Goal: Task Accomplishment & Management: Use online tool/utility

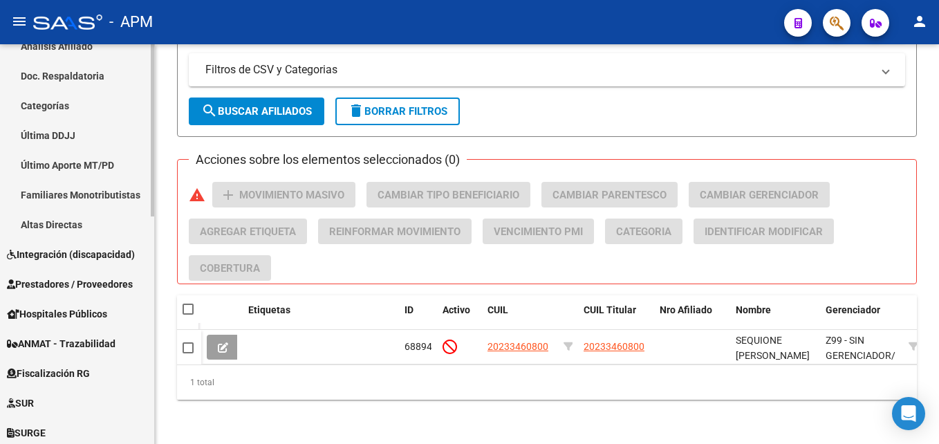
scroll to position [415, 0]
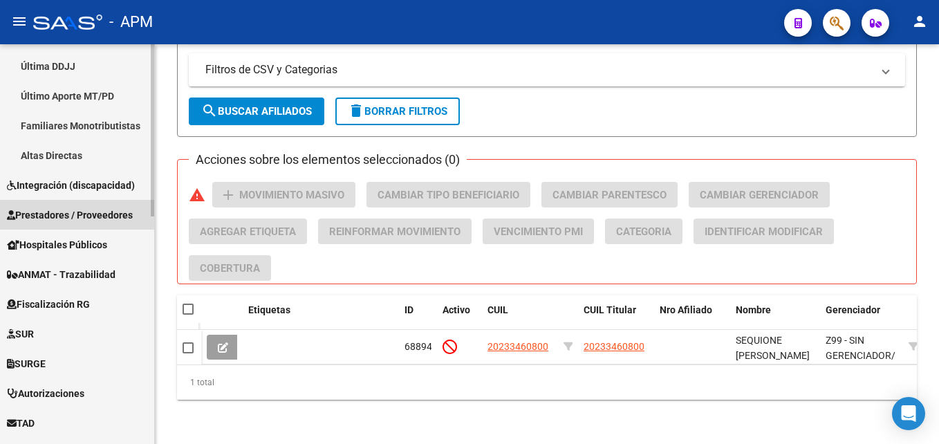
click at [107, 218] on span "Prestadores / Proveedores" at bounding box center [70, 214] width 126 height 15
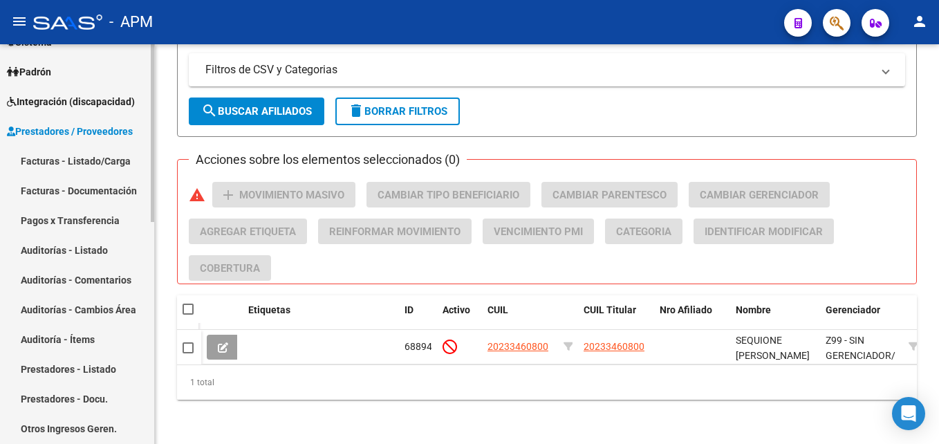
scroll to position [138, 0]
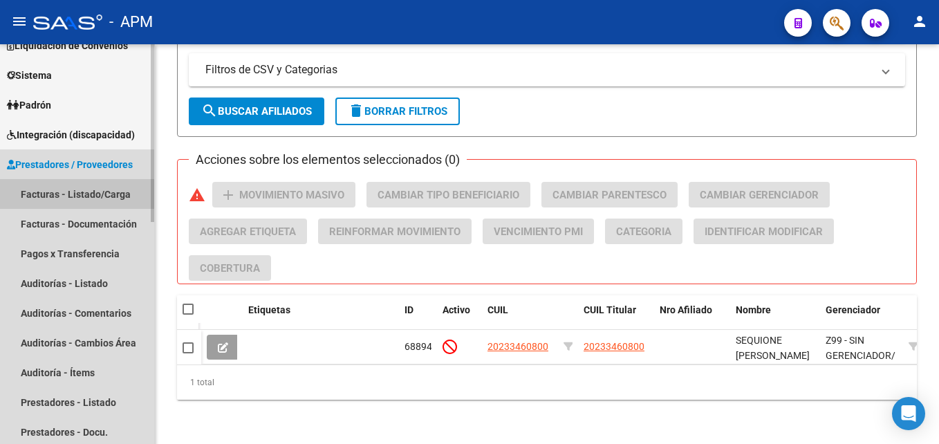
click at [96, 194] on link "Facturas - Listado/Carga" at bounding box center [77, 194] width 154 height 30
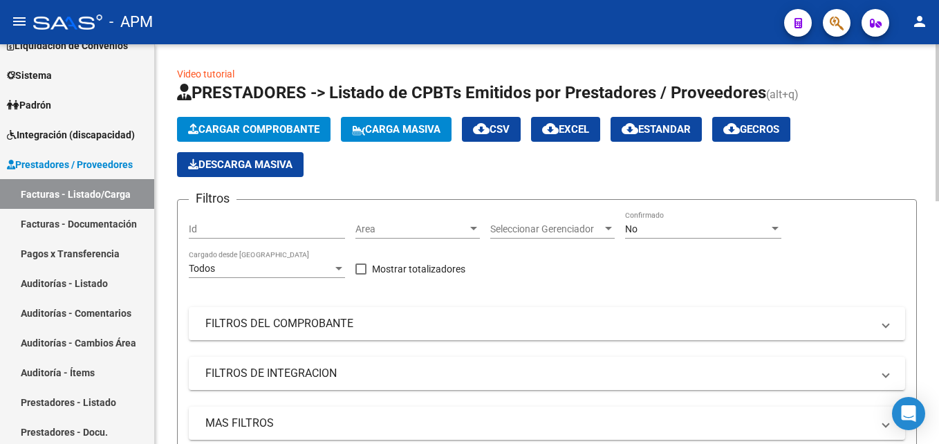
click at [719, 238] on div "No Confirmado" at bounding box center [703, 225] width 156 height 28
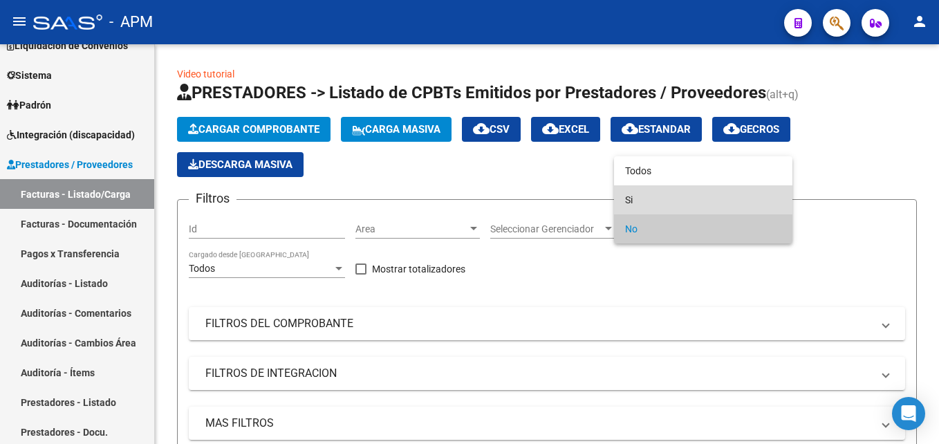
click at [714, 198] on span "Si" at bounding box center [703, 199] width 156 height 29
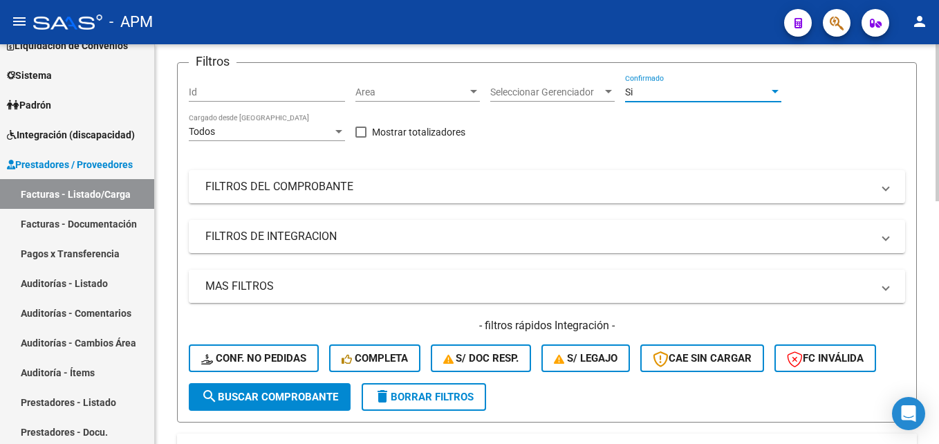
scroll to position [138, 0]
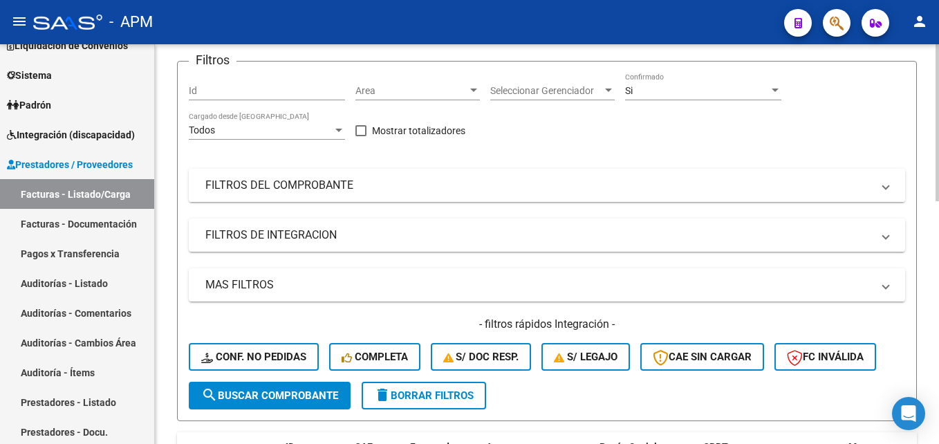
click at [620, 184] on mat-panel-title "FILTROS DEL COMPROBANTE" at bounding box center [538, 185] width 667 height 15
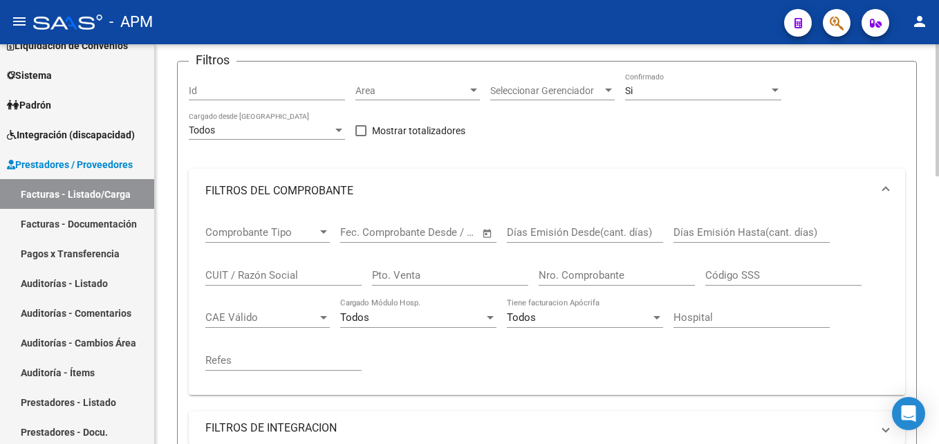
drag, startPoint x: 566, startPoint y: 273, endPoint x: 579, endPoint y: 270, distance: 13.6
click at [579, 270] on input "Nro. Comprobante" at bounding box center [617, 275] width 156 height 12
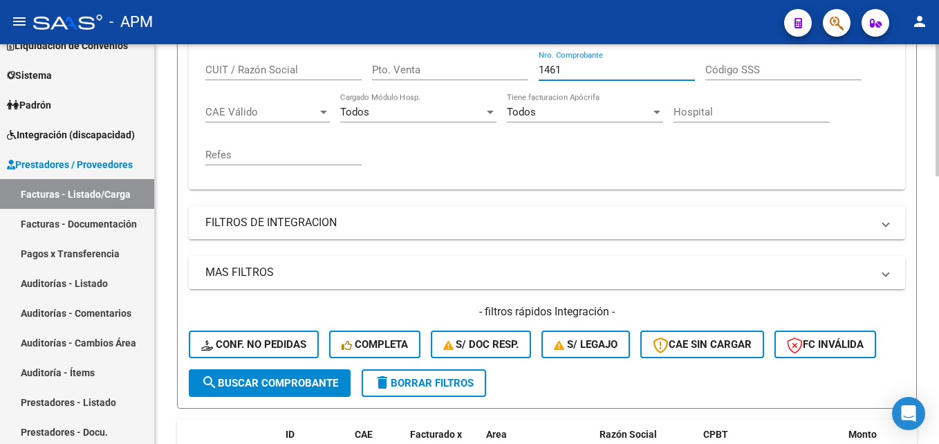
scroll to position [346, 0]
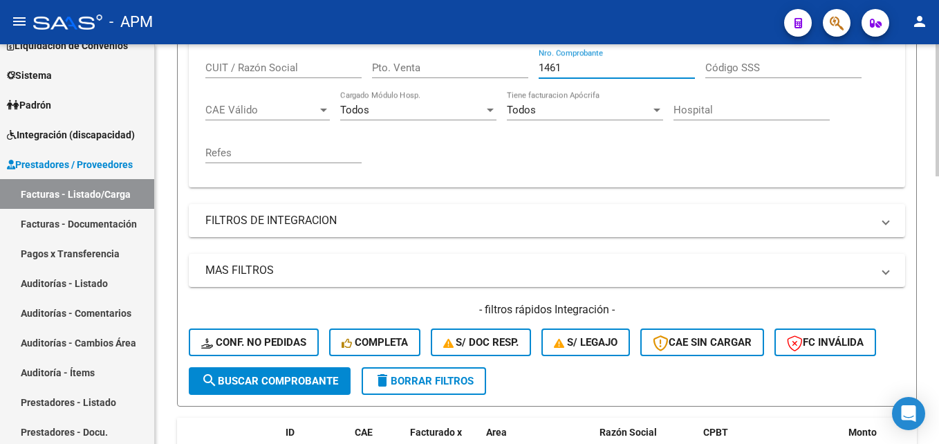
type input "1461"
click at [328, 391] on button "search Buscar Comprobante" at bounding box center [270, 381] width 162 height 28
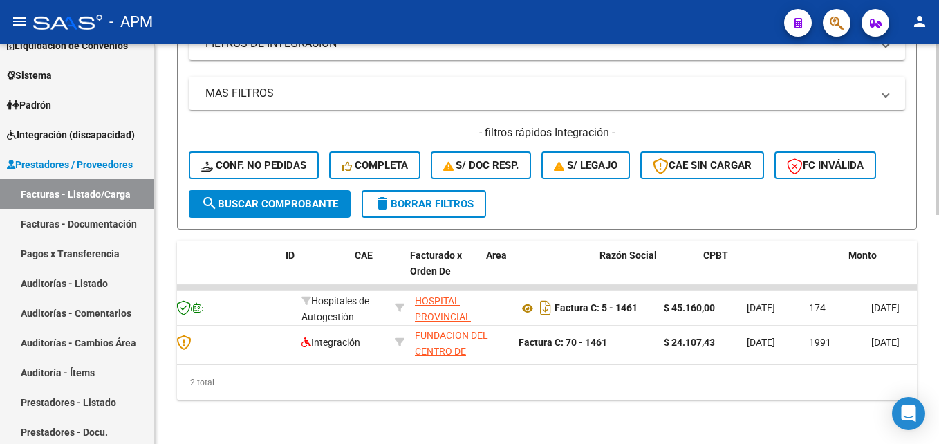
scroll to position [0, 0]
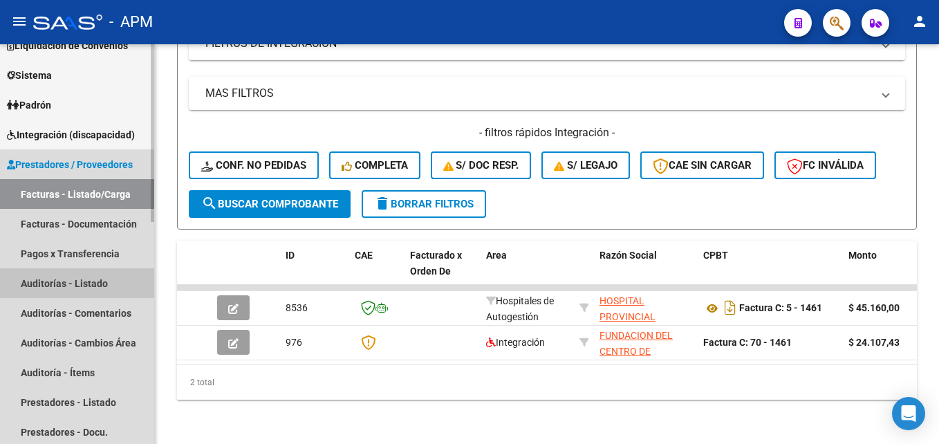
click at [86, 290] on link "Auditorías - Listado" at bounding box center [77, 283] width 154 height 30
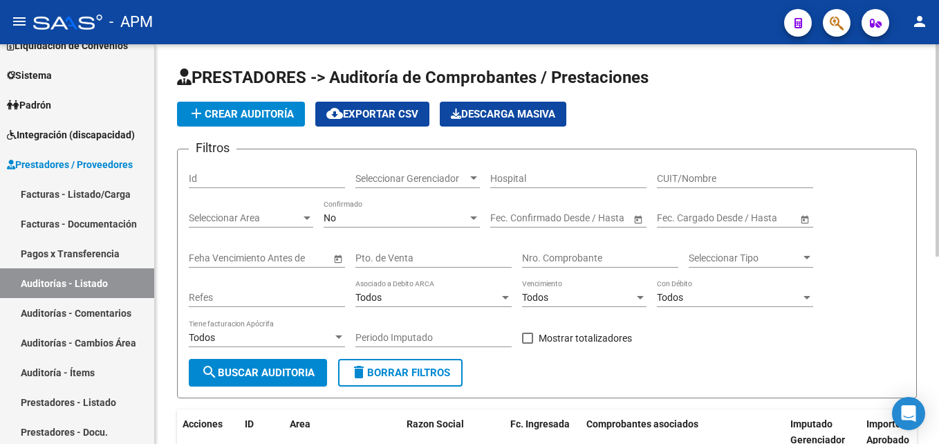
click at [459, 221] on div "No" at bounding box center [396, 218] width 144 height 12
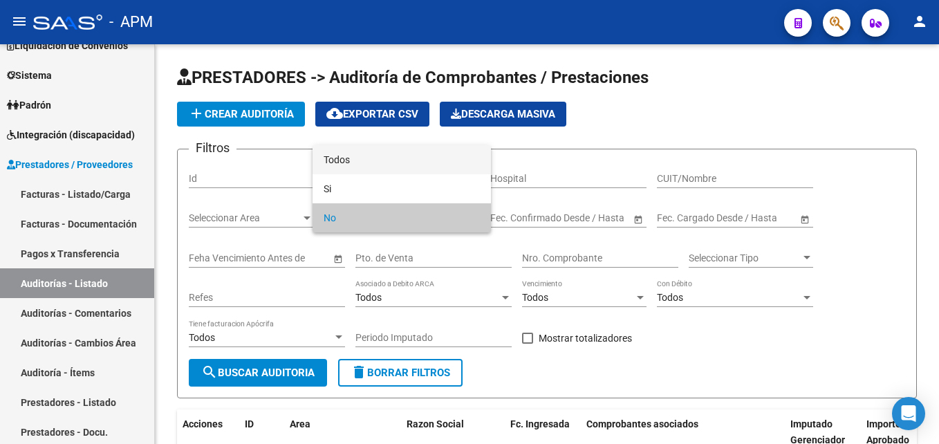
click at [445, 169] on span "Todos" at bounding box center [402, 159] width 156 height 29
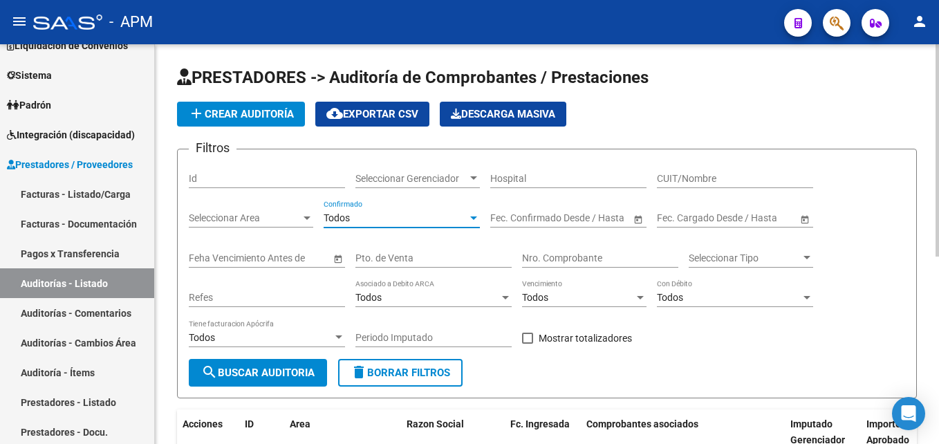
drag, startPoint x: 566, startPoint y: 256, endPoint x: 579, endPoint y: 251, distance: 14.0
click at [577, 252] on input "Nro. Comprobante" at bounding box center [600, 258] width 156 height 12
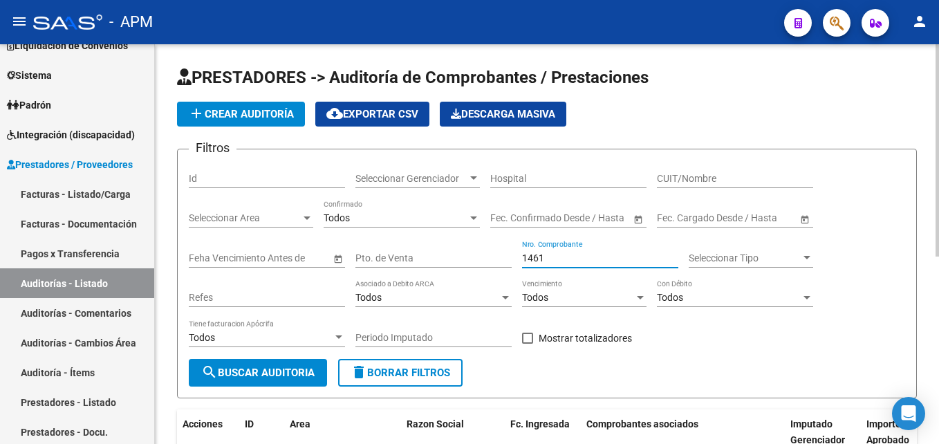
type input "1461"
click at [275, 377] on span "search Buscar Auditoria" at bounding box center [257, 373] width 113 height 12
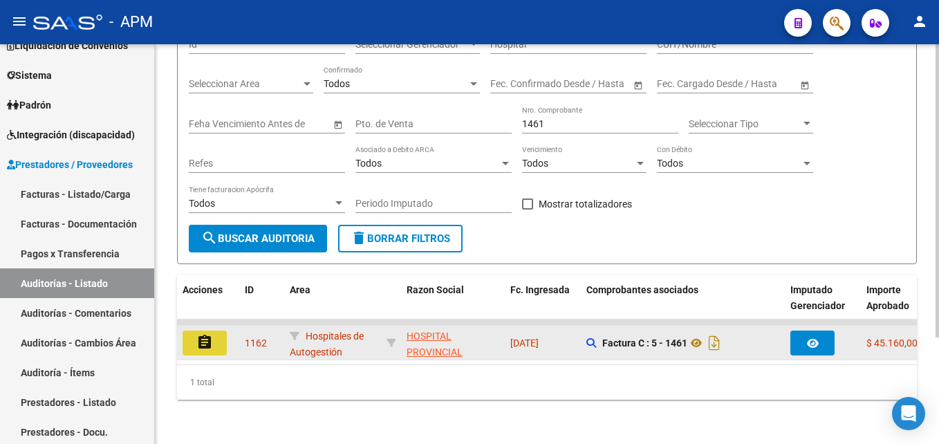
click at [207, 334] on mat-icon "assignment" at bounding box center [204, 342] width 17 height 17
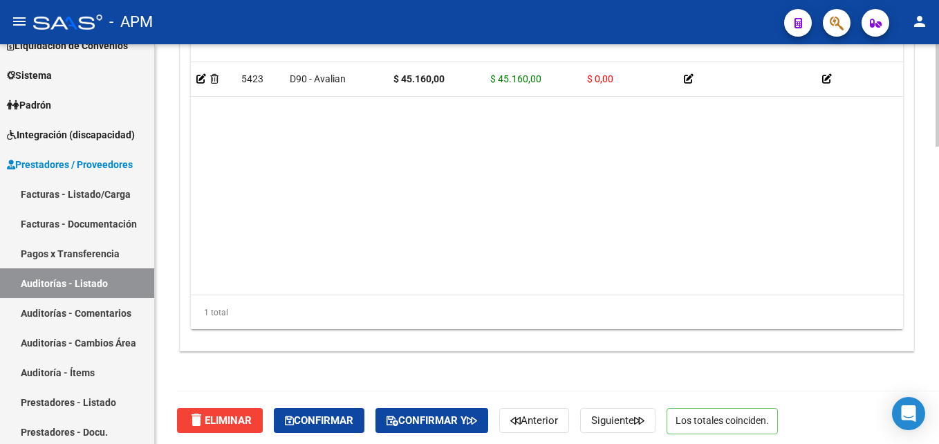
scroll to position [1160, 0]
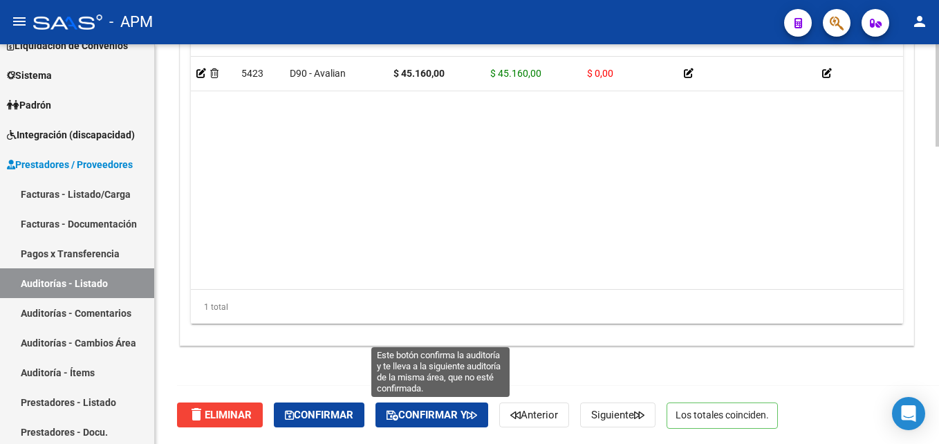
click at [436, 410] on span "Confirmar y" at bounding box center [432, 415] width 91 height 12
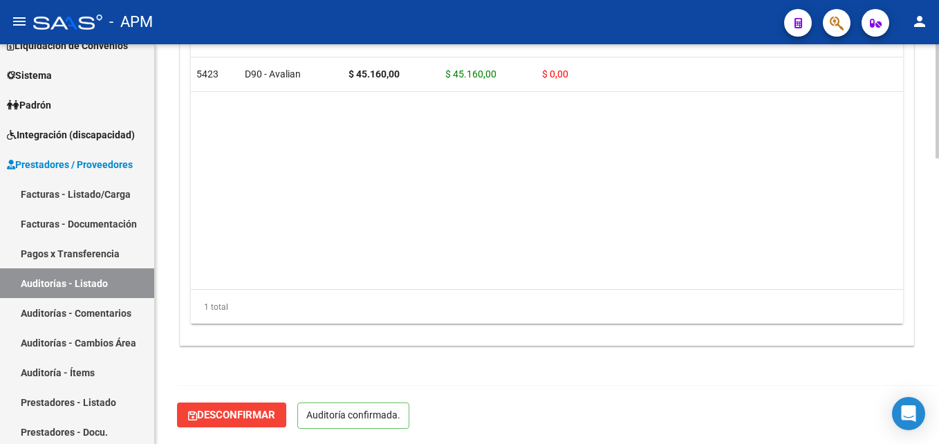
scroll to position [1003, 0]
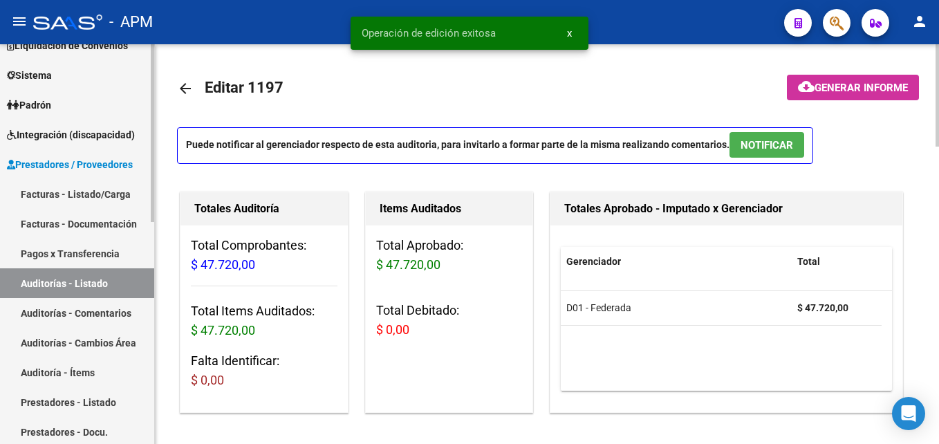
click at [112, 277] on link "Auditorías - Listado" at bounding box center [77, 283] width 154 height 30
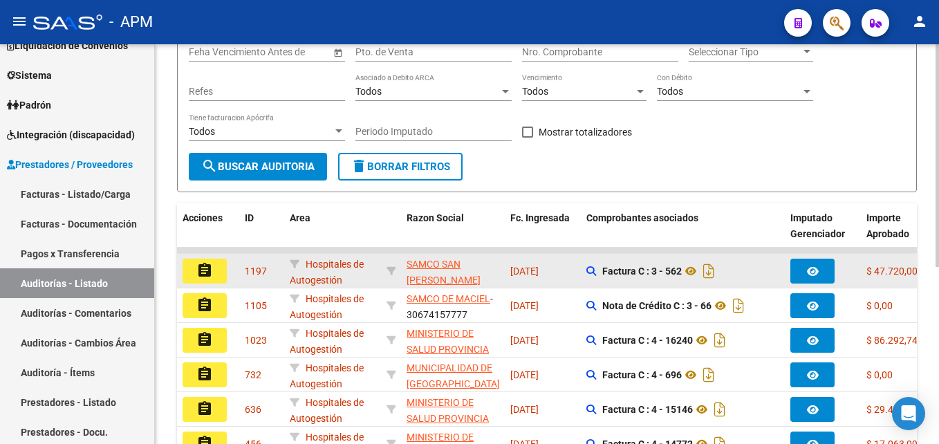
scroll to position [207, 0]
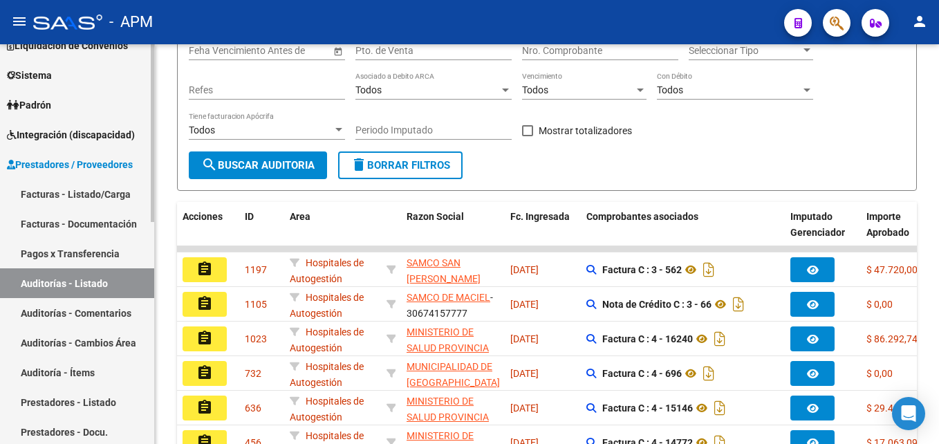
click at [78, 281] on link "Auditorías - Listado" at bounding box center [77, 283] width 154 height 30
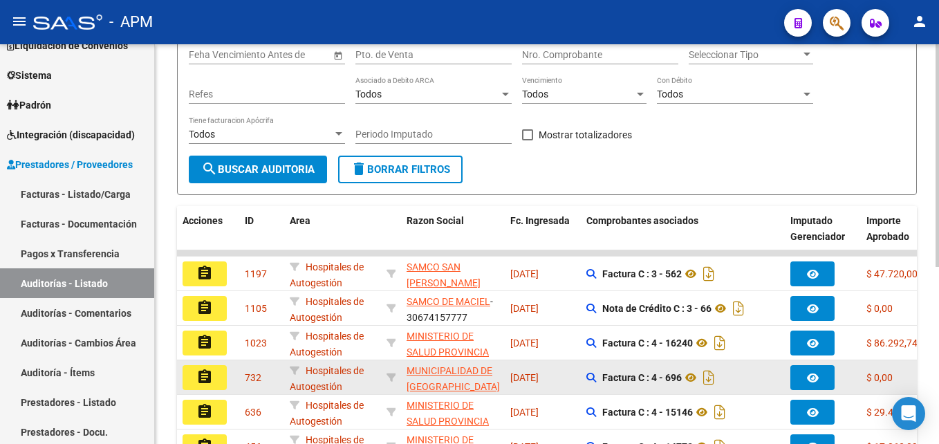
scroll to position [0, 0]
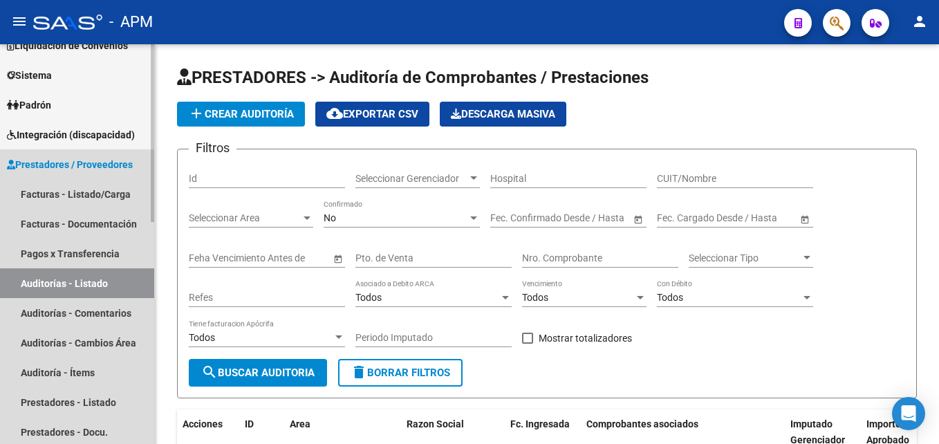
click at [88, 279] on link "Auditorías - Listado" at bounding box center [77, 283] width 154 height 30
click at [119, 283] on link "Auditorías - Listado" at bounding box center [77, 283] width 154 height 30
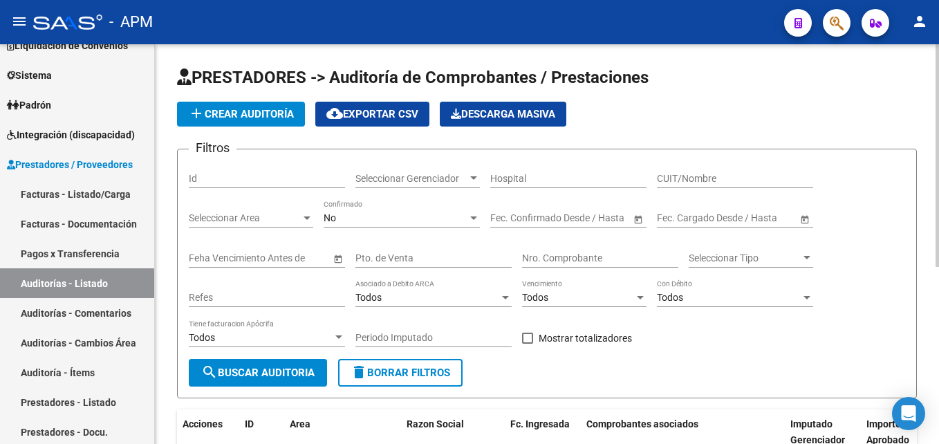
drag, startPoint x: 89, startPoint y: 191, endPoint x: 174, endPoint y: 177, distance: 86.9
click at [89, 191] on link "Facturas - Listado/Carga" at bounding box center [77, 194] width 154 height 30
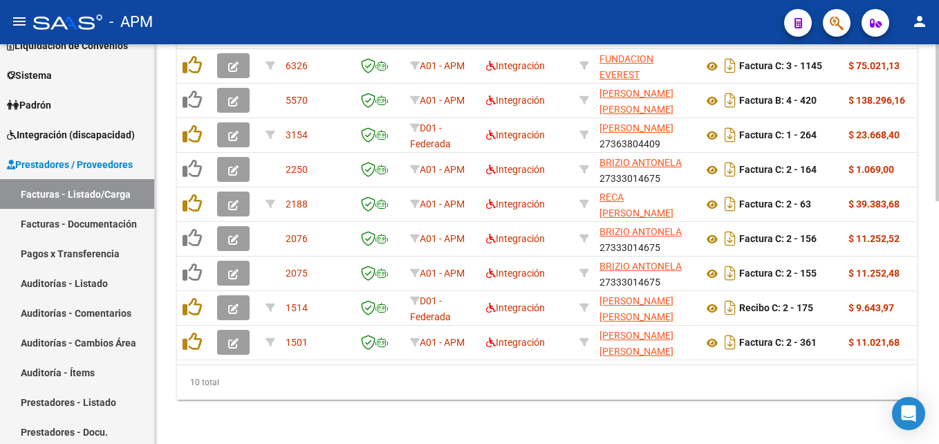
scroll to position [618, 0]
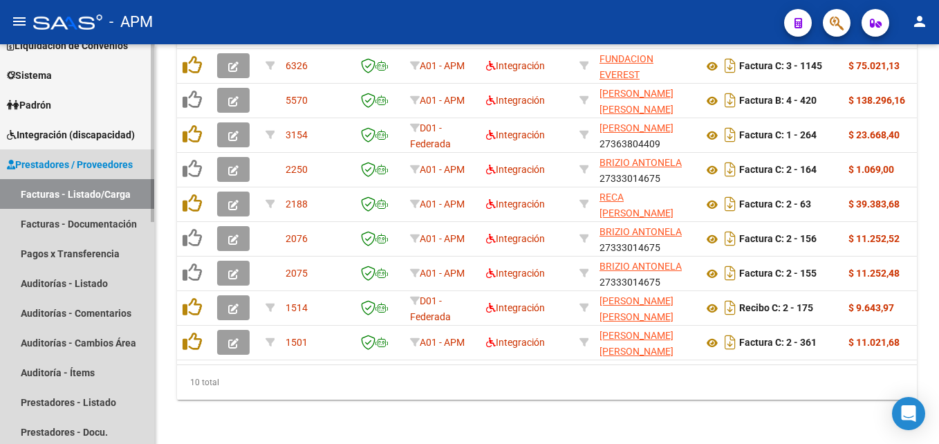
click at [114, 198] on link "Facturas - Listado/Carga" at bounding box center [77, 194] width 154 height 30
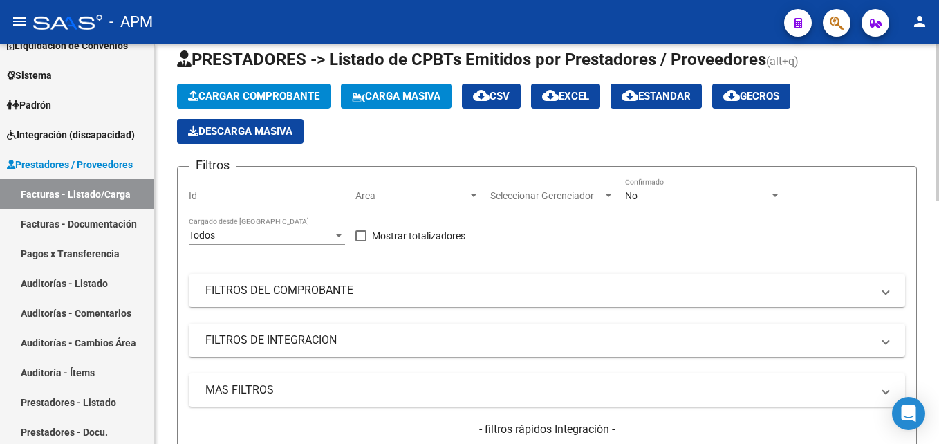
scroll to position [0, 0]
